Goal: Task Accomplishment & Management: Use online tool/utility

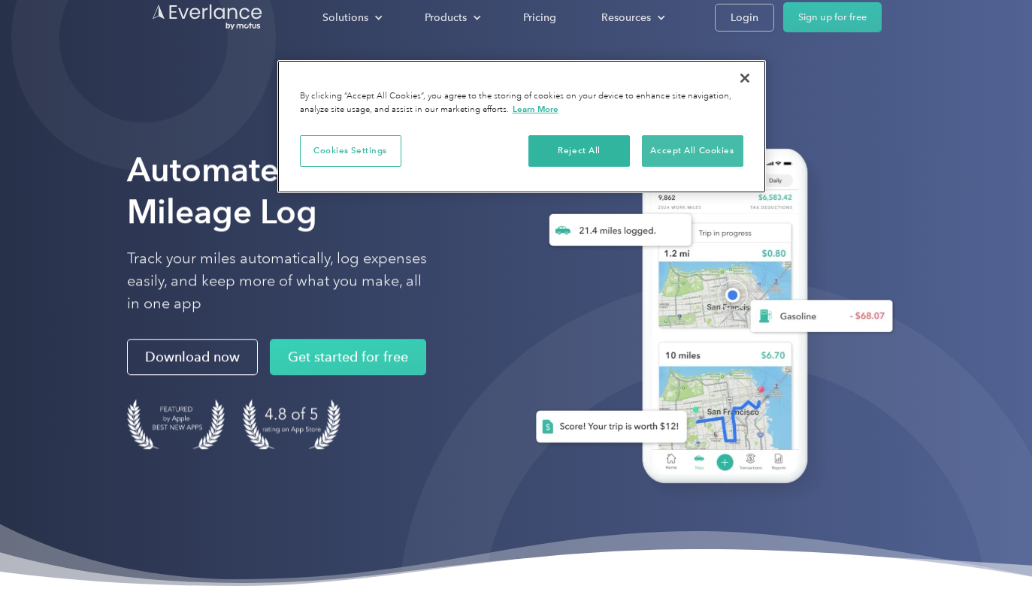
click at [684, 147] on button "Accept All Cookies" at bounding box center [692, 151] width 101 height 32
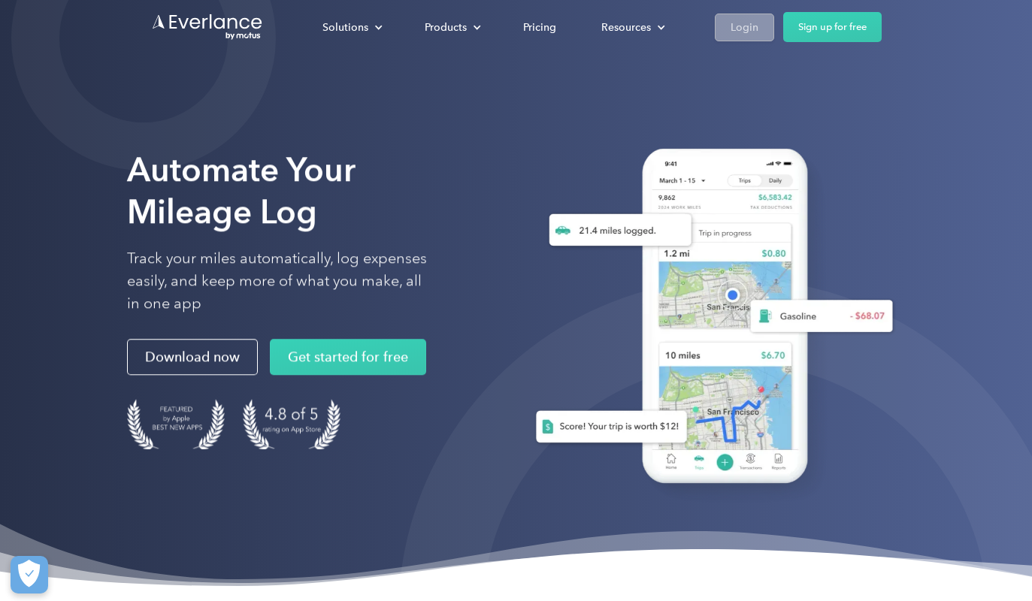
click at [756, 26] on div "Login" at bounding box center [745, 27] width 28 height 19
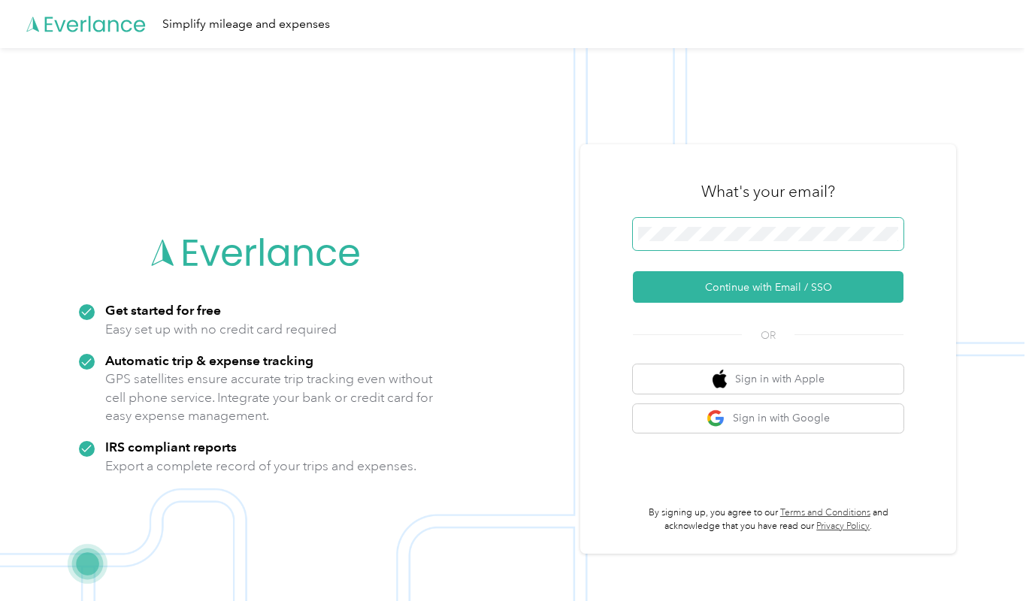
click at [669, 224] on span at bounding box center [768, 234] width 271 height 33
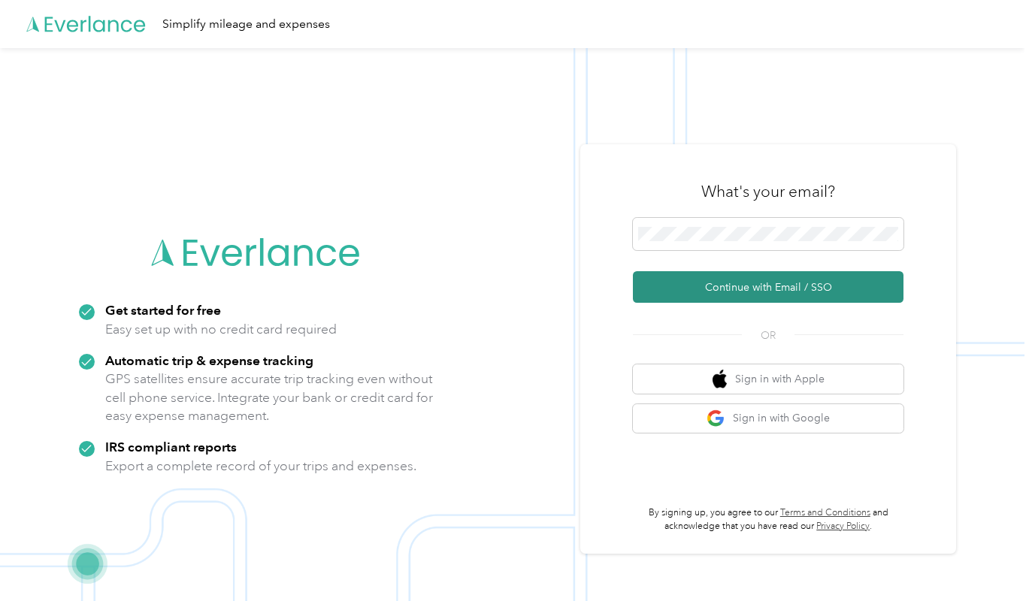
click at [705, 295] on button "Continue with Email / SSO" at bounding box center [768, 287] width 271 height 32
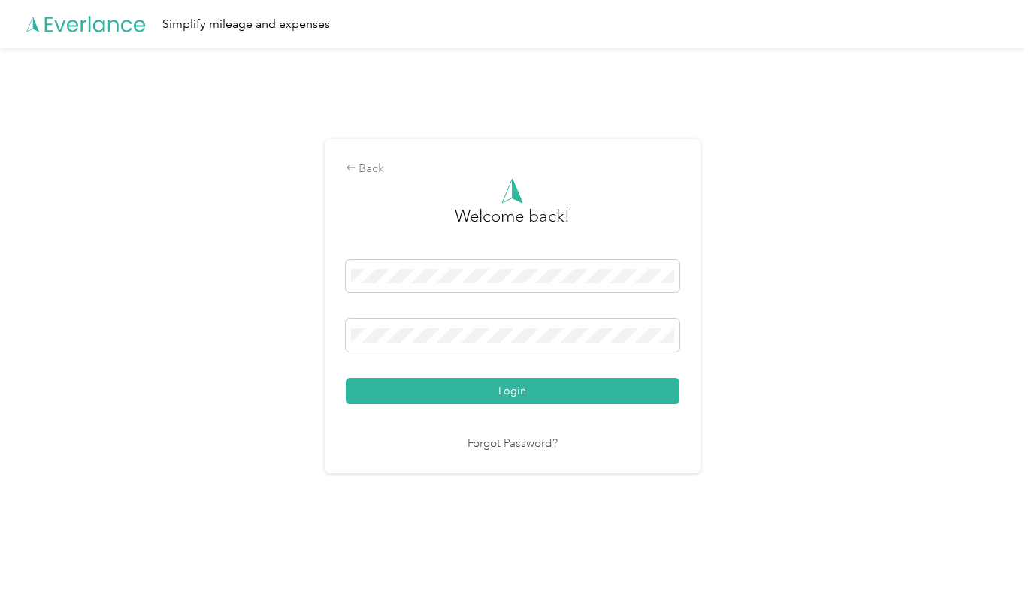
click at [516, 391] on button "Login" at bounding box center [513, 391] width 334 height 26
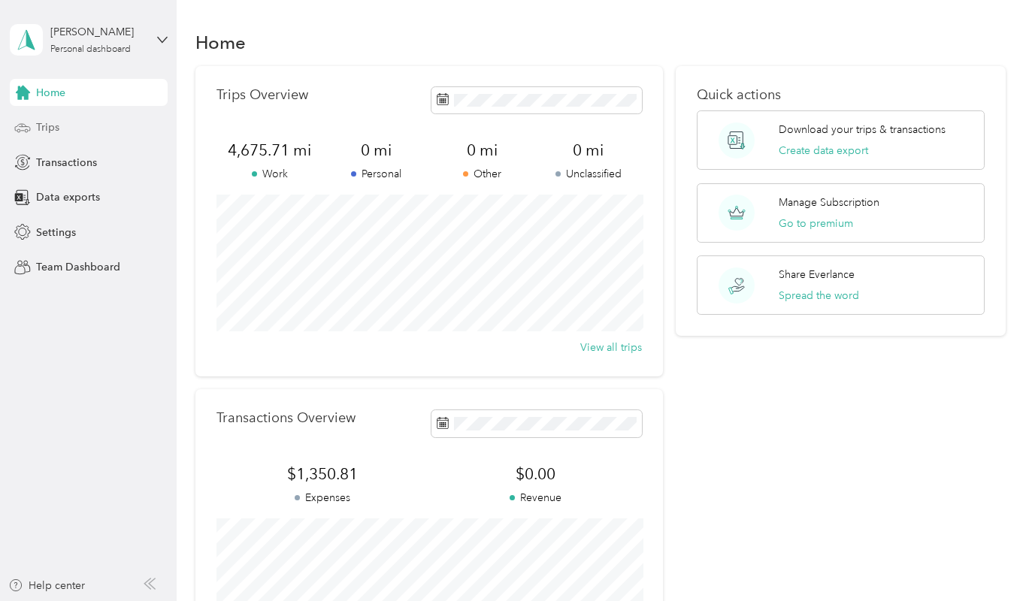
click at [66, 132] on div "Trips" at bounding box center [89, 127] width 158 height 27
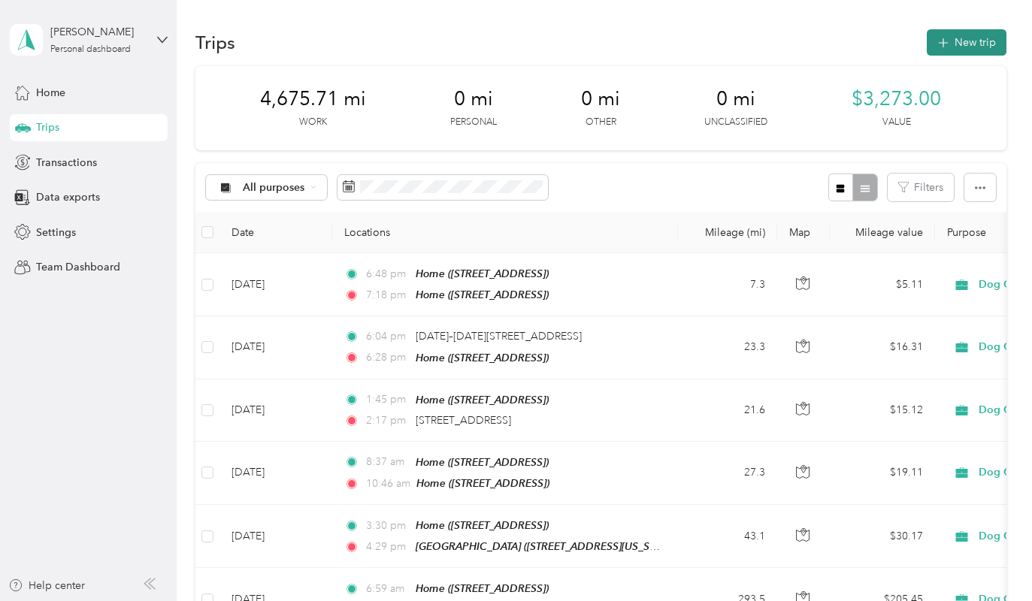
click at [980, 43] on button "New trip" at bounding box center [967, 42] width 80 height 26
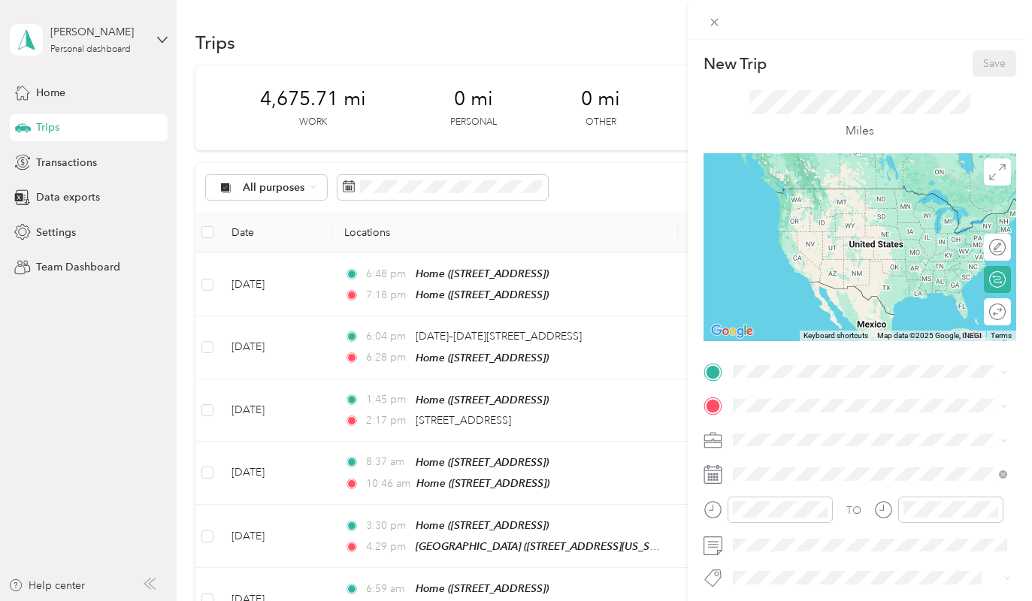
click at [774, 434] on div "Home 8427 Winecup Ridge Dr, 75249, Dallas, TX, United States" at bounding box center [808, 438] width 95 height 32
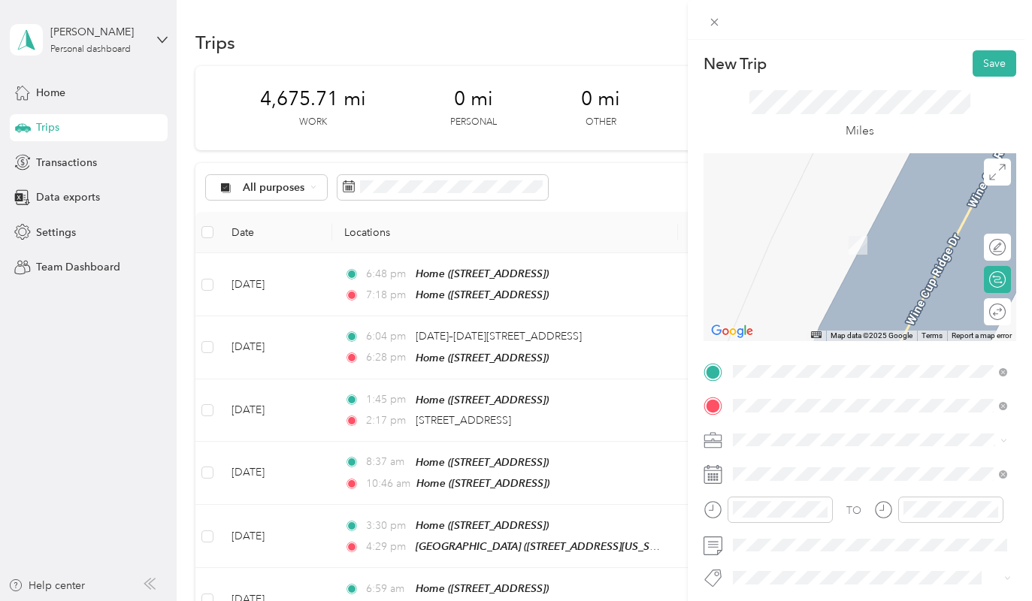
click at [802, 229] on strong "Knotting Hill Place" at bounding box center [817, 228] width 112 height 14
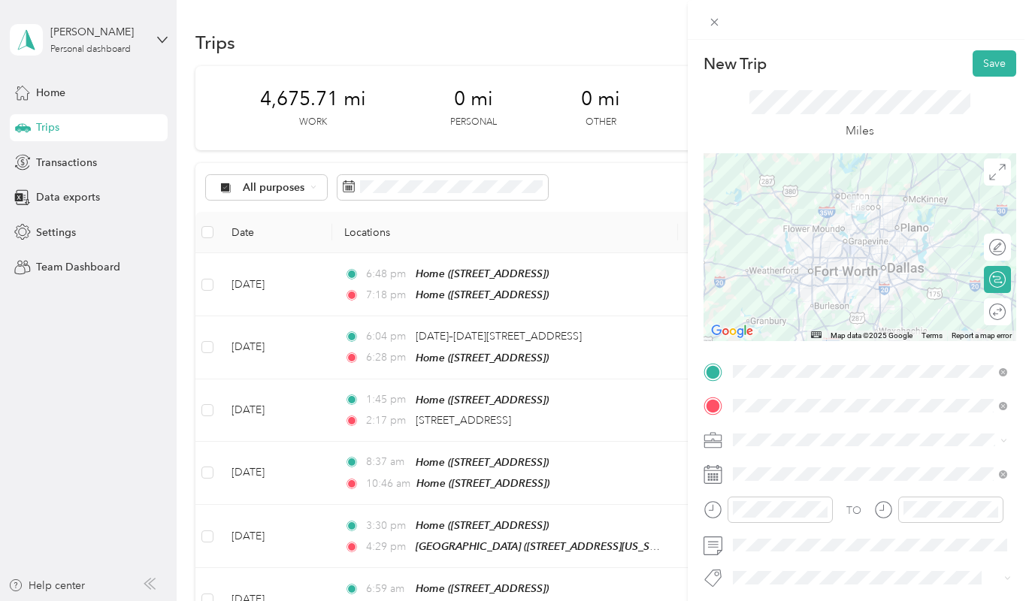
click at [758, 306] on span "Dog Care" at bounding box center [761, 307] width 47 height 13
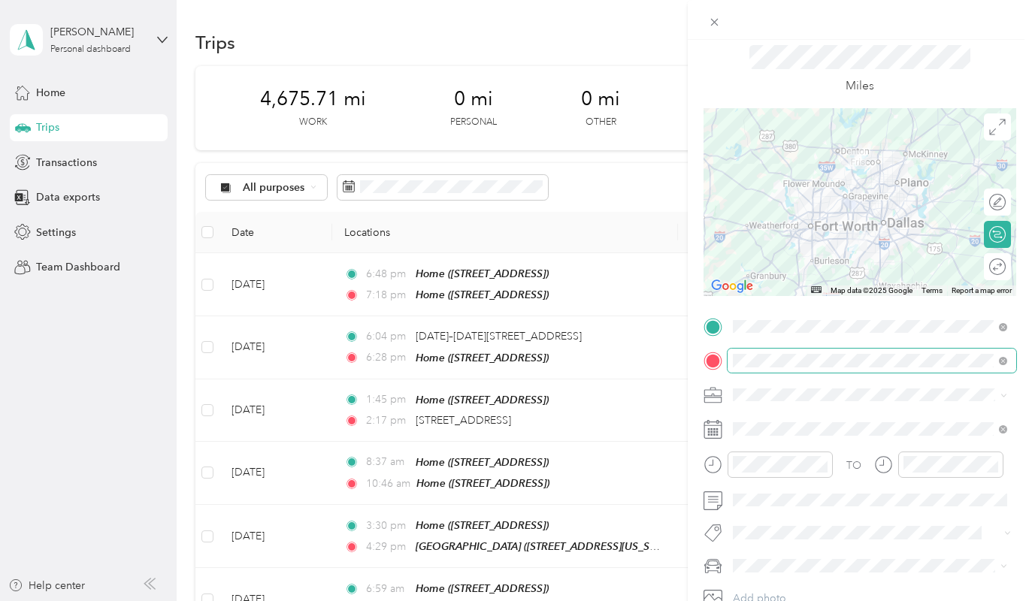
scroll to position [47, 0]
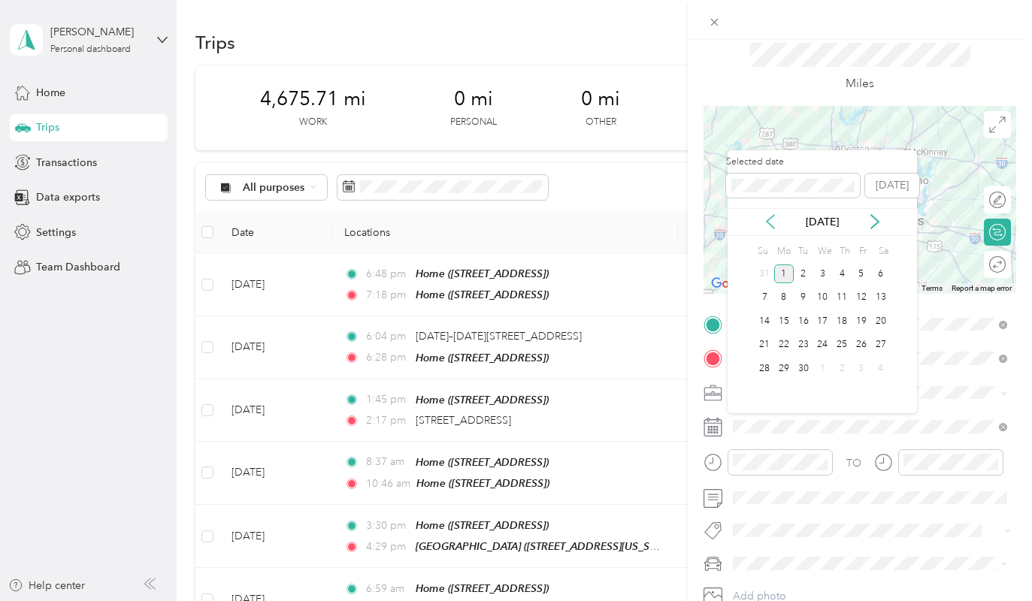
click at [770, 222] on icon at bounding box center [770, 221] width 15 height 15
click at [878, 371] on div "30" at bounding box center [881, 368] width 20 height 19
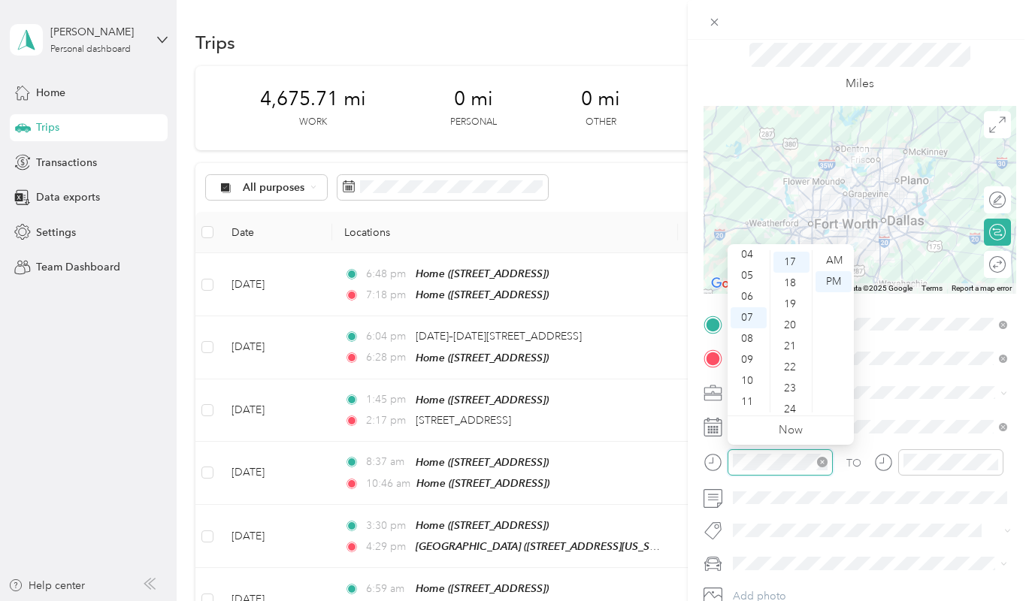
scroll to position [356, 0]
click at [749, 255] on div "04" at bounding box center [749, 254] width 36 height 21
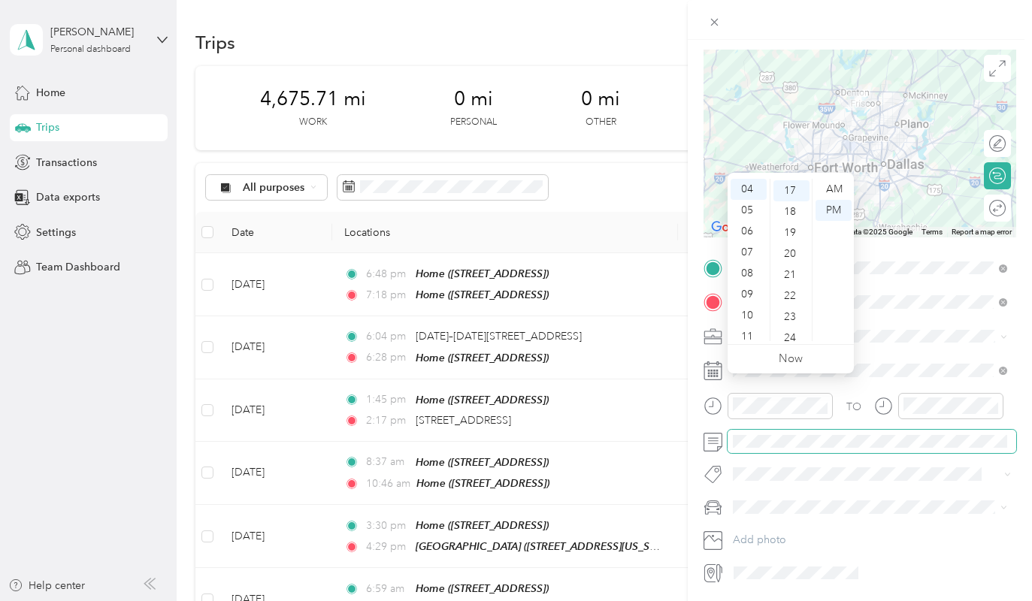
scroll to position [125, 0]
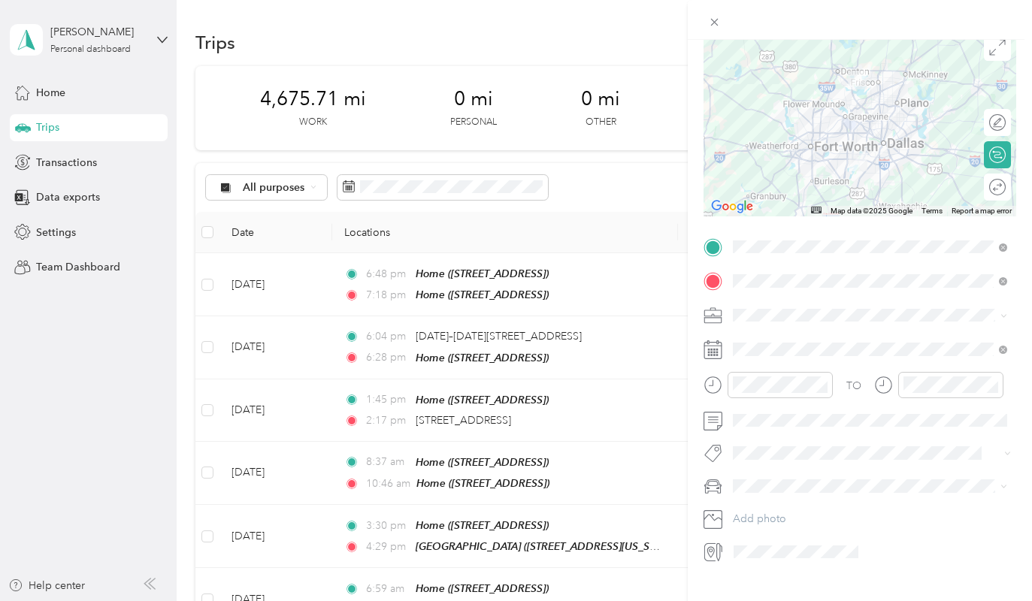
click at [762, 540] on span "White Rogue" at bounding box center [769, 535] width 62 height 13
click at [763, 395] on span "Weddings" at bounding box center [762, 394] width 49 height 13
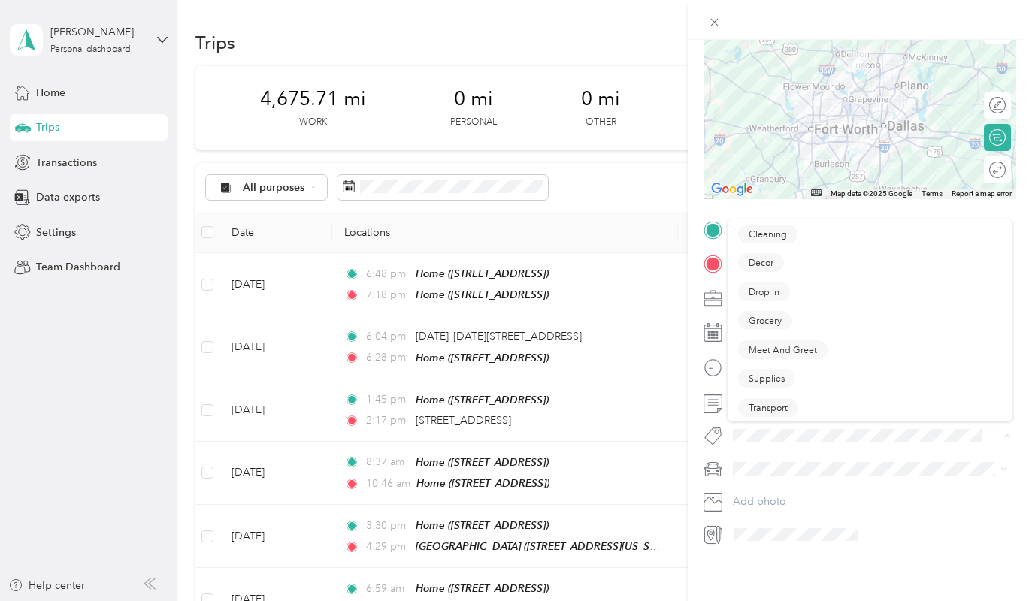
scroll to position [0, 0]
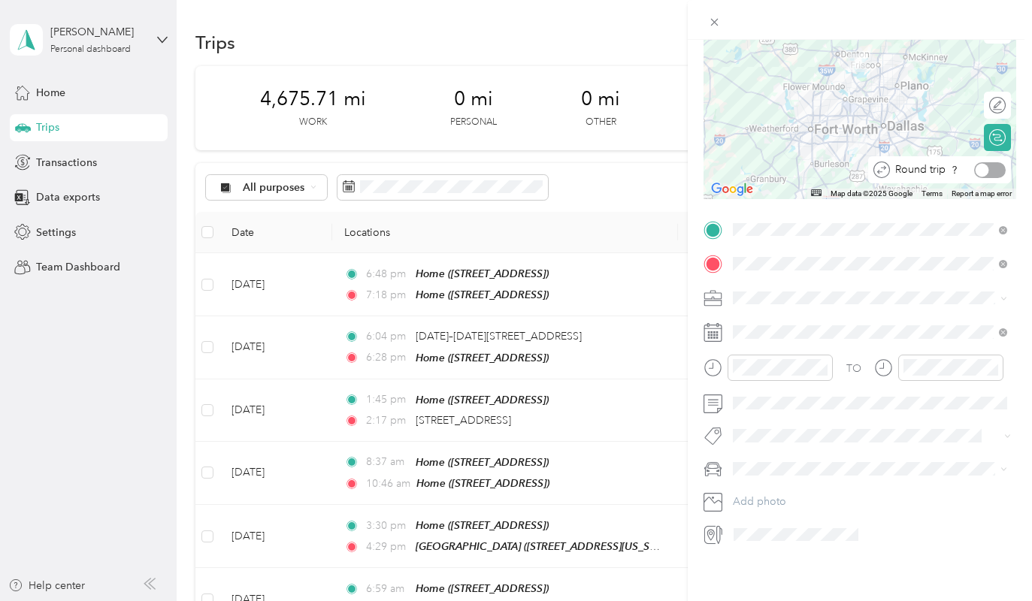
click at [979, 165] on div at bounding box center [983, 170] width 14 height 14
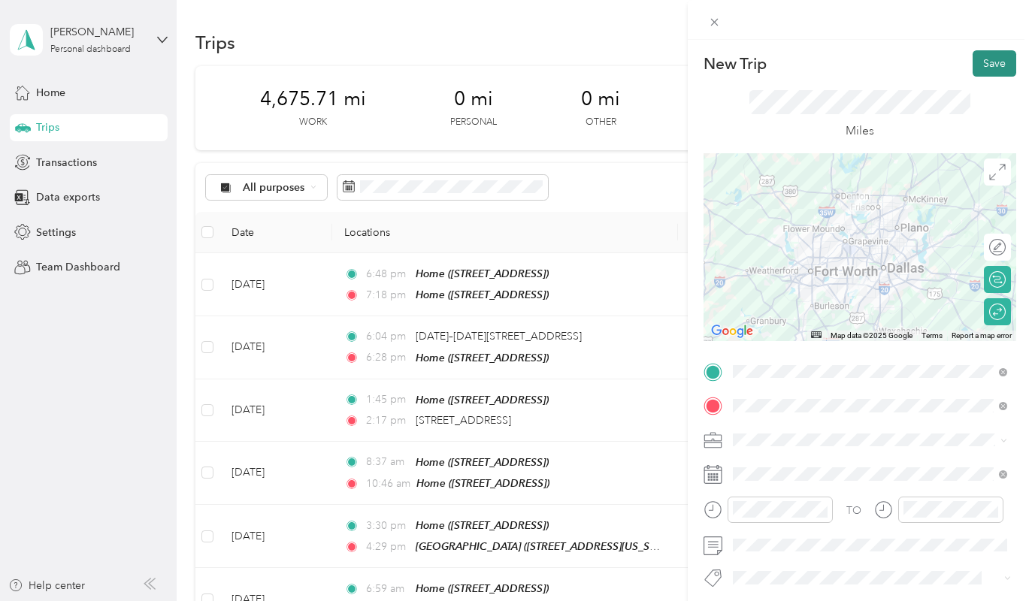
click at [996, 63] on button "Save" at bounding box center [995, 63] width 44 height 26
